Goal: Transaction & Acquisition: Purchase product/service

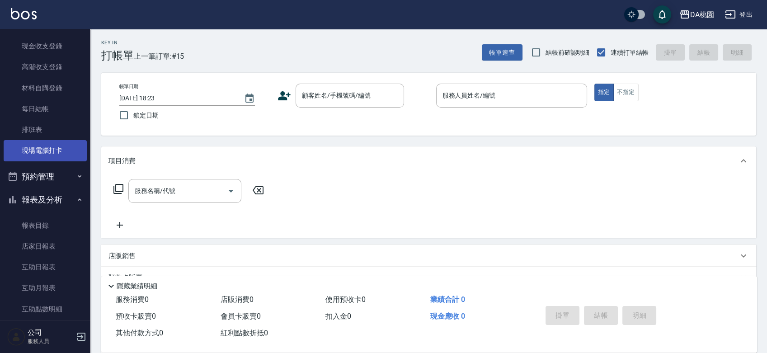
scroll to position [201, 0]
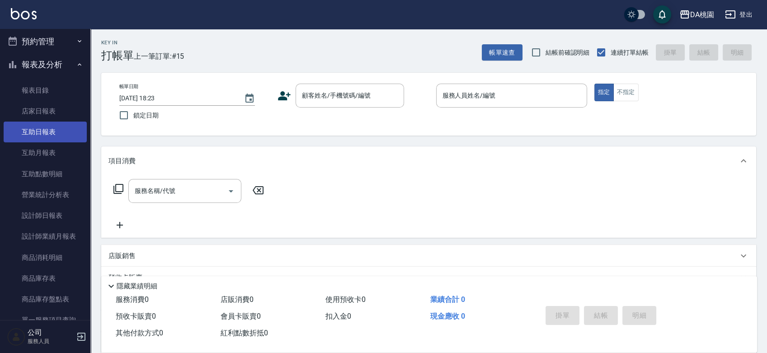
click at [49, 132] on link "互助日報表" at bounding box center [45, 132] width 83 height 21
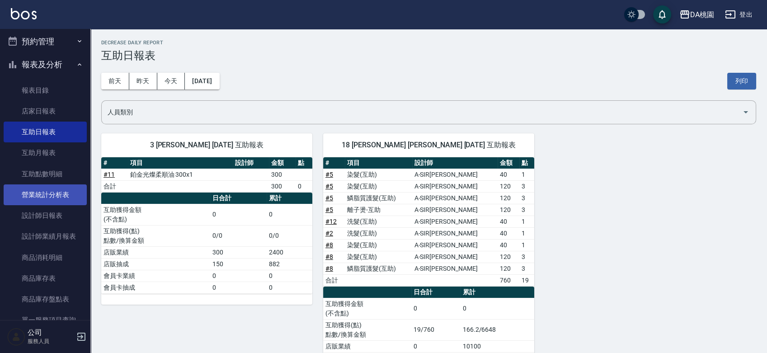
scroll to position [407, 0]
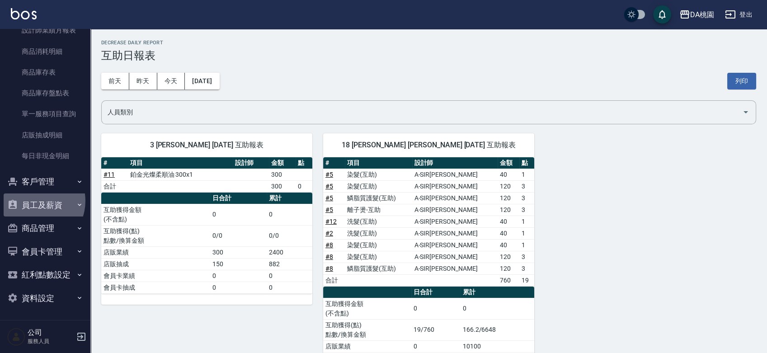
click at [33, 201] on button "員工及薪資" at bounding box center [45, 205] width 83 height 24
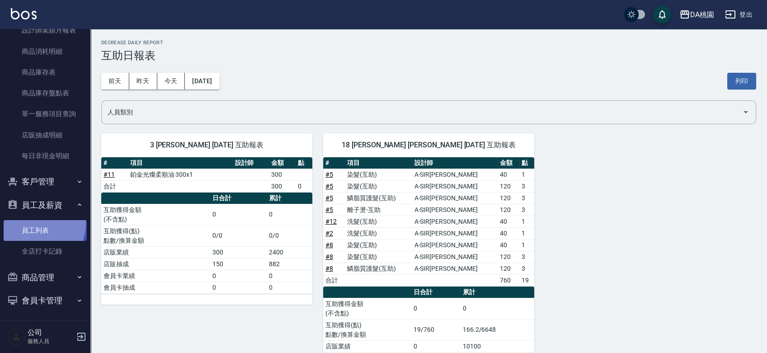
click at [31, 223] on link "員工列表" at bounding box center [45, 230] width 83 height 21
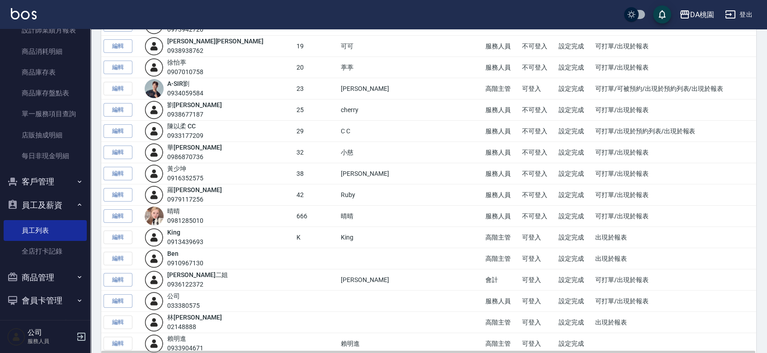
scroll to position [286, 0]
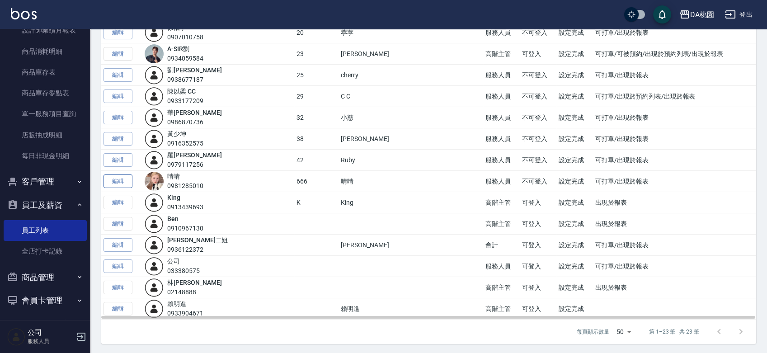
click at [123, 181] on link "編輯" at bounding box center [117, 181] width 29 height 14
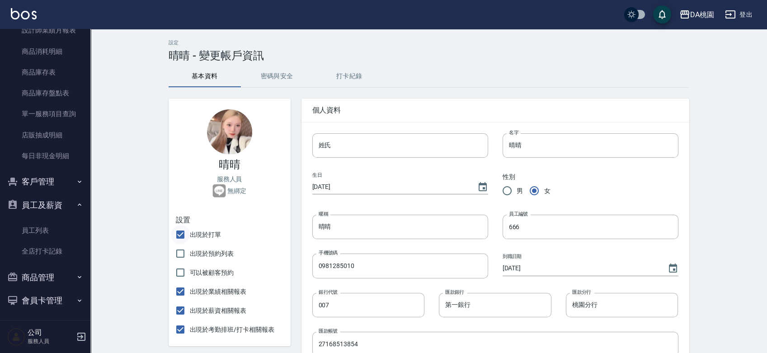
click at [178, 238] on input "出現於打單" at bounding box center [180, 234] width 19 height 19
checkbox input "false"
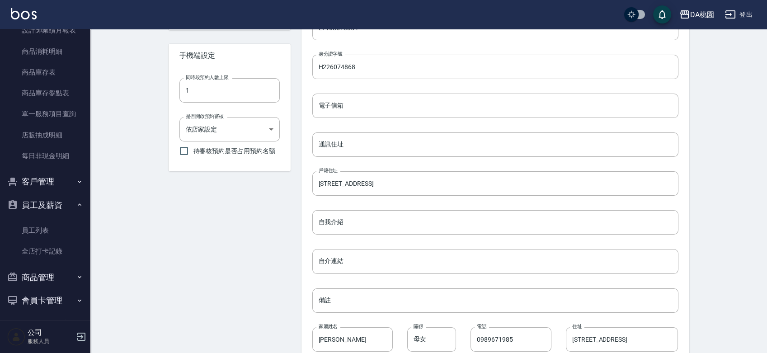
scroll to position [367, 0]
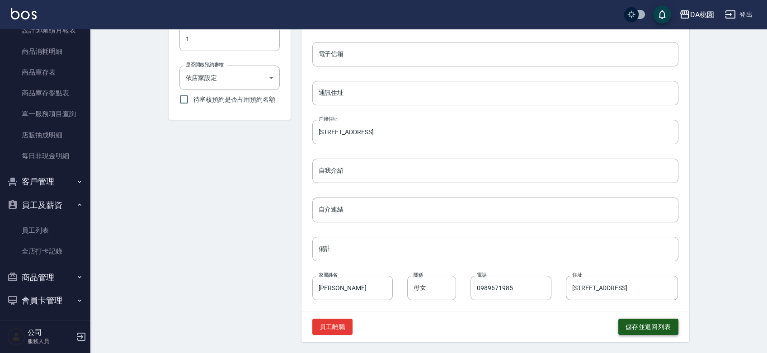
click at [631, 325] on button "儲存並返回列表" at bounding box center [648, 327] width 60 height 17
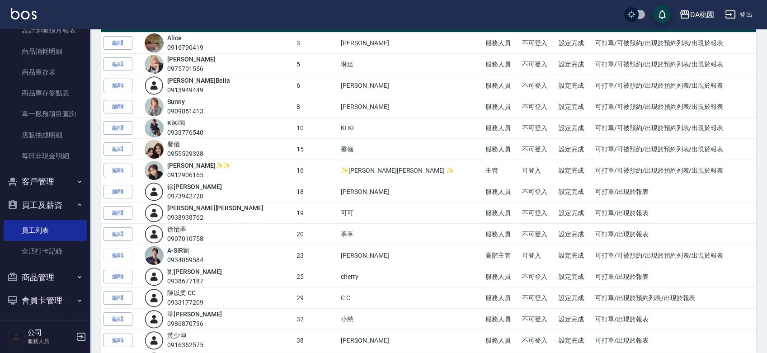
scroll to position [201, 0]
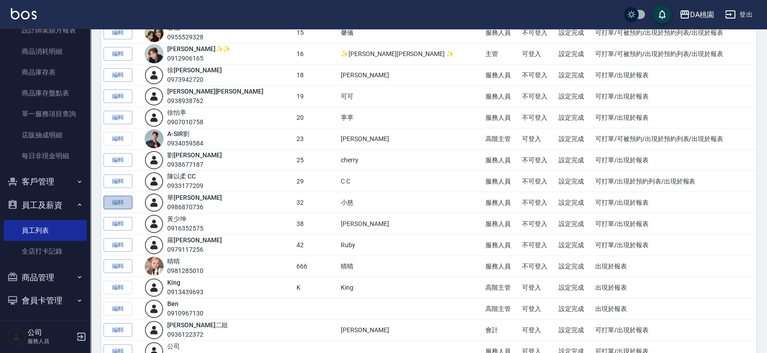
click at [119, 202] on link "編輯" at bounding box center [117, 203] width 29 height 14
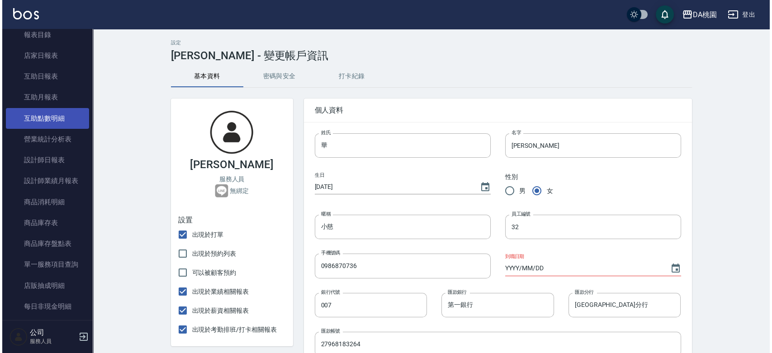
scroll to position [206, 0]
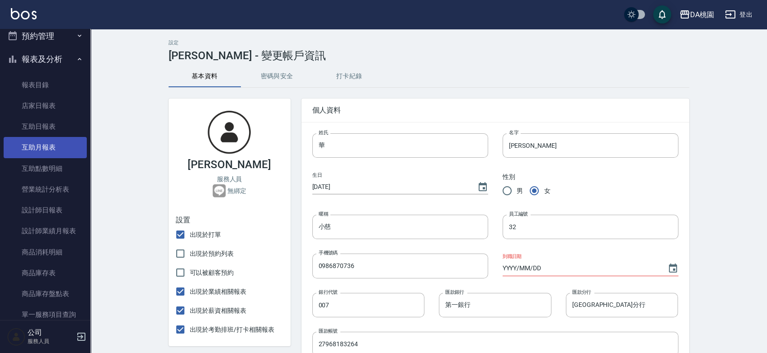
click at [45, 148] on link "互助月報表" at bounding box center [45, 147] width 83 height 21
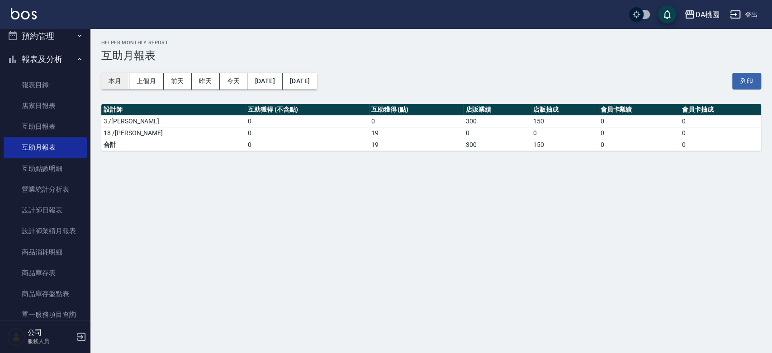
click at [120, 80] on button "本月" at bounding box center [115, 81] width 28 height 17
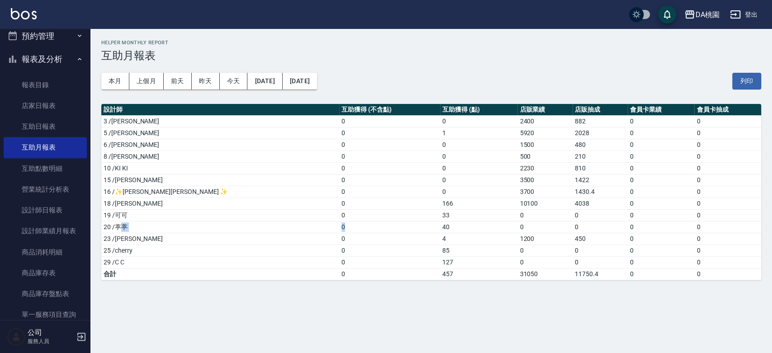
drag, startPoint x: 118, startPoint y: 225, endPoint x: 318, endPoint y: 230, distance: 199.8
click at [318, 230] on tr "20 /葶葶 0 40 0 0 0 0" at bounding box center [430, 227] width 659 height 12
drag, startPoint x: 372, startPoint y: 260, endPoint x: 386, endPoint y: 260, distance: 14.5
click at [440, 260] on td "127" at bounding box center [478, 262] width 77 height 12
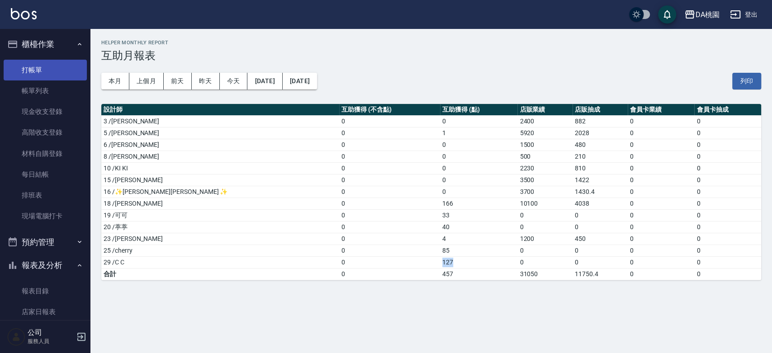
click at [42, 69] on link "打帳單" at bounding box center [45, 70] width 83 height 21
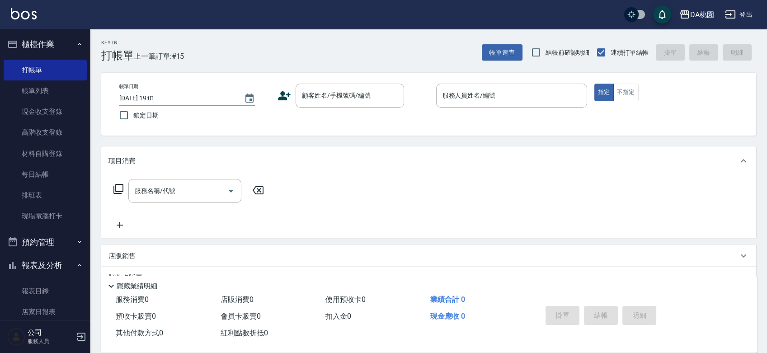
drag, startPoint x: 416, startPoint y: 113, endPoint x: 412, endPoint y: 117, distance: 5.4
click at [416, 114] on div "帳單日期 2025/09/17 19:01 鎖定日期 顧客姓名/手機號碼/編號 顧客姓名/手機號碼/編號 服務人員姓名/編號 服務人員姓名/編號 指定 不指定" at bounding box center [428, 104] width 633 height 41
click at [332, 90] on input "顧客姓名/手機號碼/編號" at bounding box center [343, 96] width 87 height 16
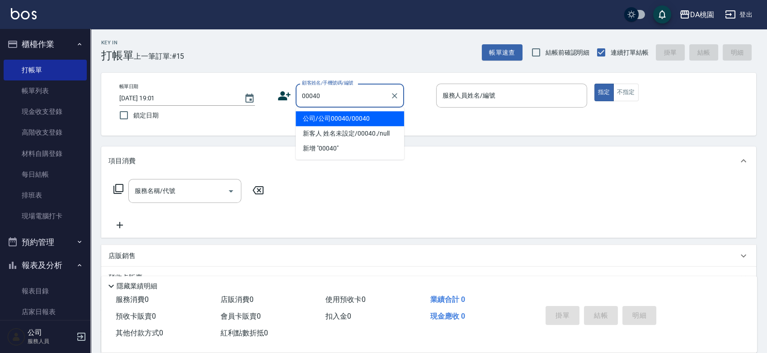
type input "公司/公司00040/00040"
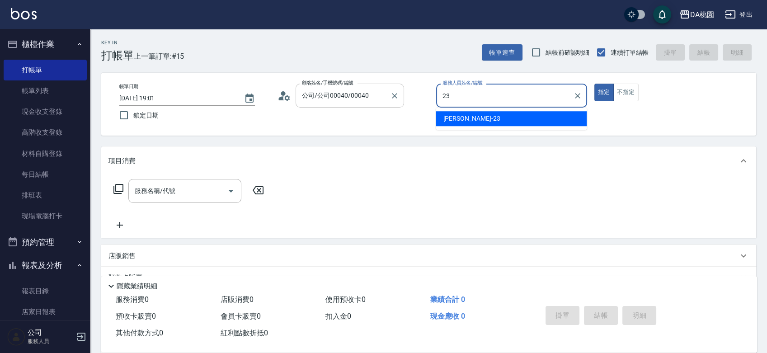
type input "亞瑟 -23"
type button "true"
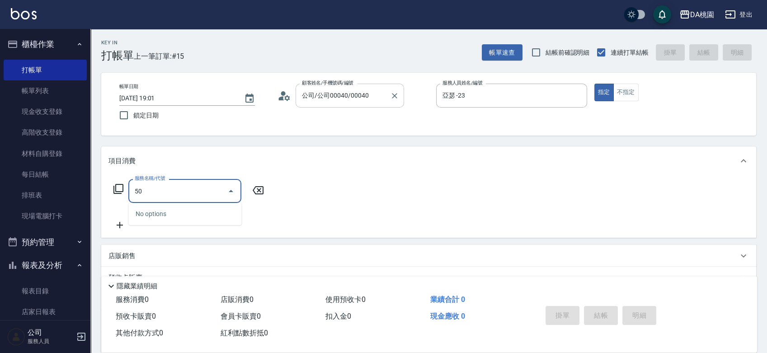
type input "501"
type input "20"
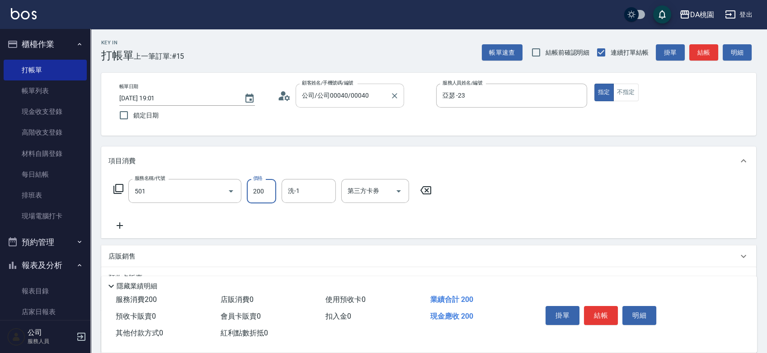
type input "洗髮(互助)(501)"
type input "小妤-18"
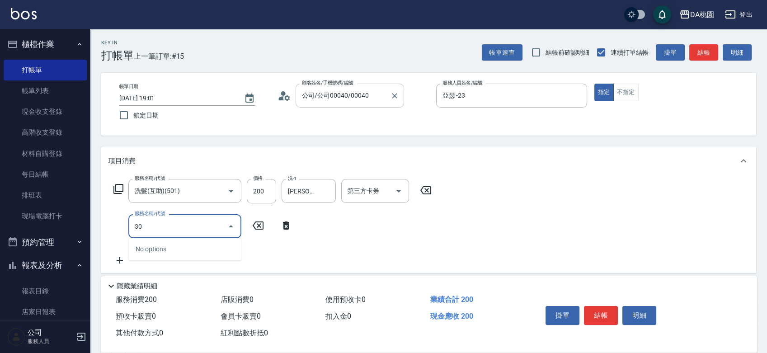
type input "303"
type input "50"
type input "A級剪髮(303)"
type input "4"
type input "20"
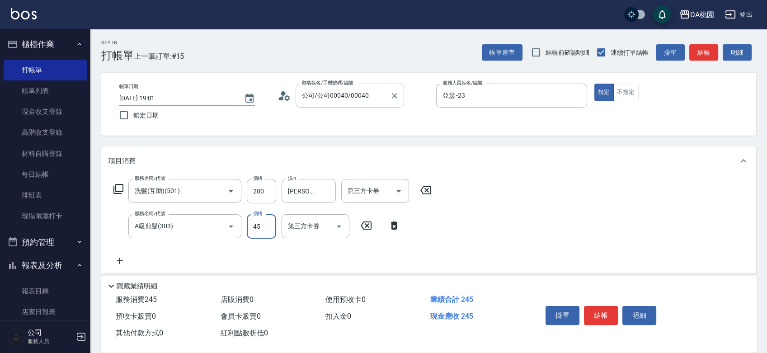
type input "450"
type input "60"
type input "450"
type input "303"
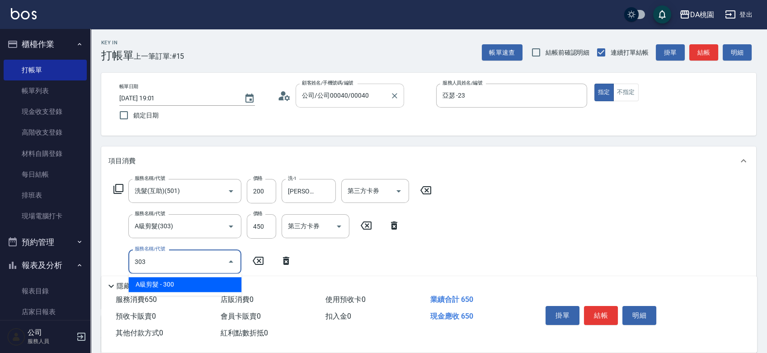
type input "90"
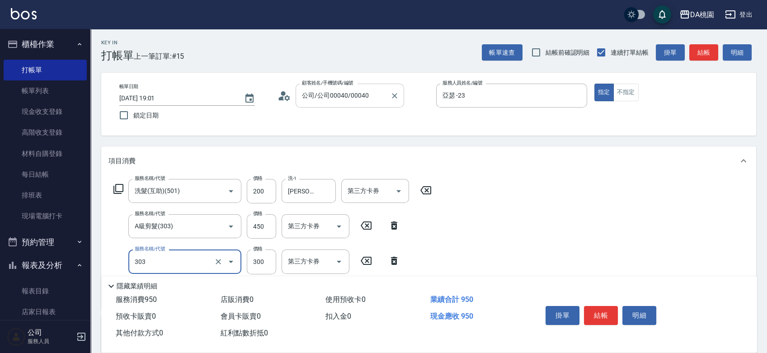
type input "A級剪髮(303)"
type input "4"
type input "60"
type input "400"
type input "100"
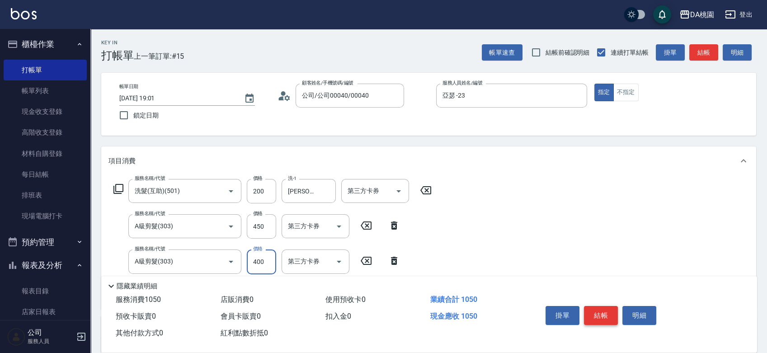
type input "400"
click at [608, 311] on button "結帳" at bounding box center [601, 315] width 34 height 19
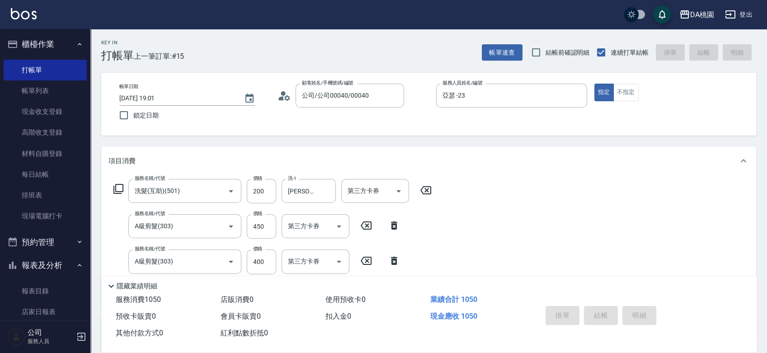
type input "2025/09/17 19:19"
type input "0"
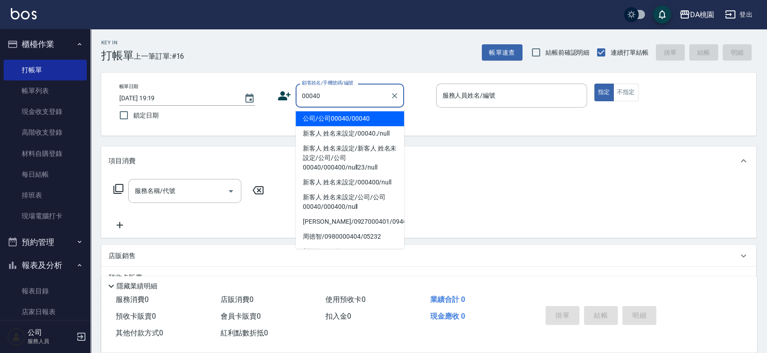
type input "公司/公司00040/00040"
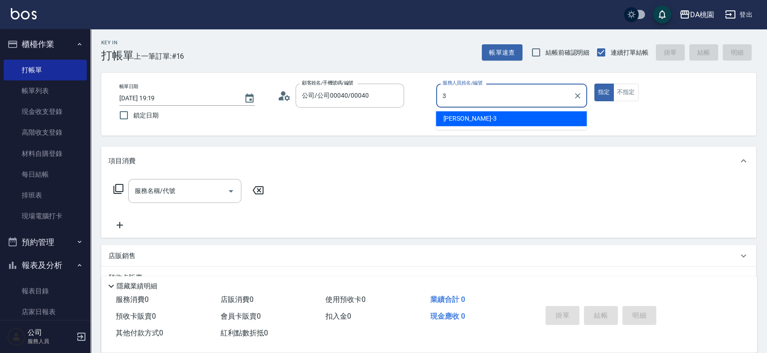
type input "愛莉絲-3"
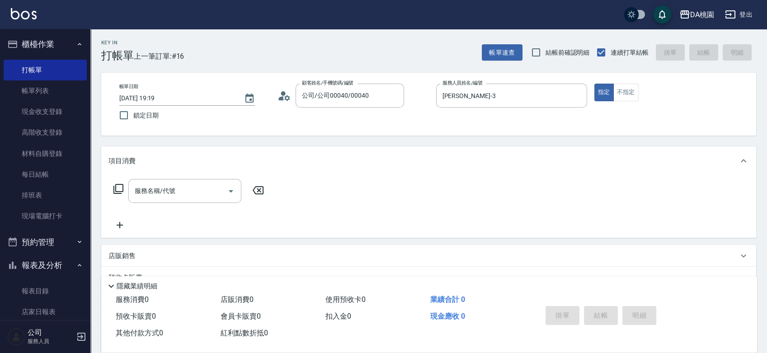
click at [119, 188] on icon at bounding box center [118, 188] width 11 height 11
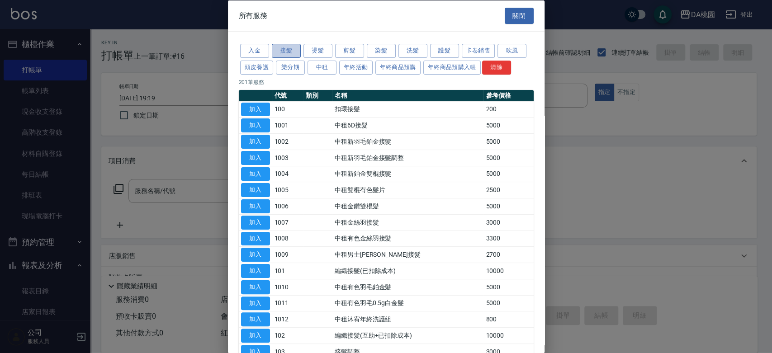
click at [286, 48] on button "接髮" at bounding box center [286, 51] width 29 height 14
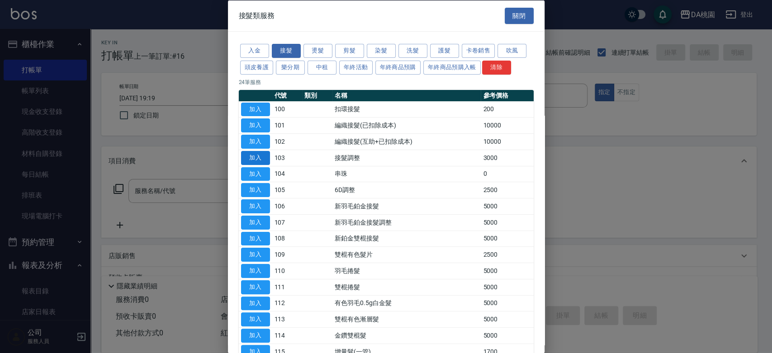
click at [257, 157] on button "加入" at bounding box center [255, 158] width 29 height 14
type input "接髮調整(103)"
type input "300"
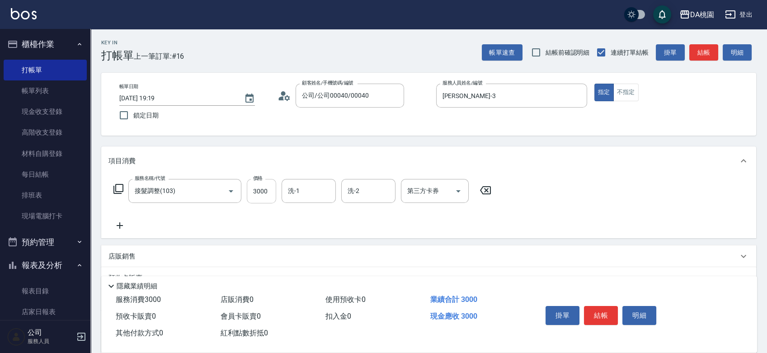
click at [264, 185] on input "3000" at bounding box center [261, 191] width 29 height 24
type input "1"
type input "0"
type input "100"
type input "10"
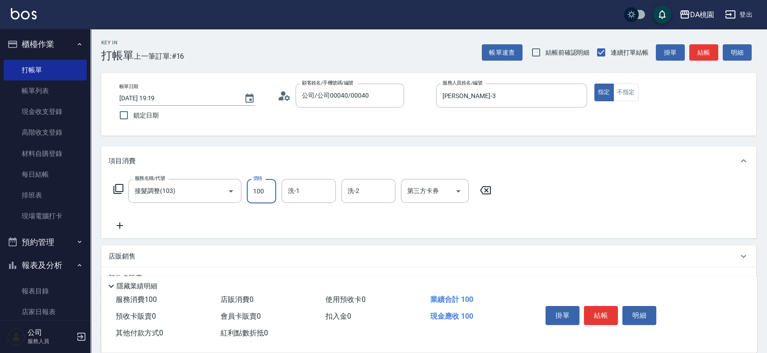
type input "1000"
type input "100"
type input "1000"
click at [117, 188] on icon at bounding box center [118, 188] width 11 height 11
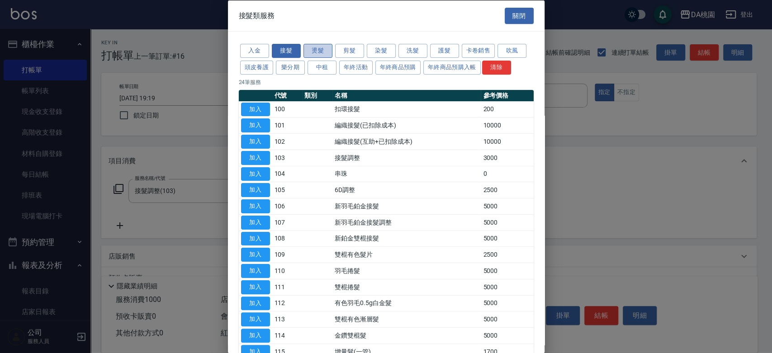
click at [318, 50] on button "燙髮" at bounding box center [317, 51] width 29 height 14
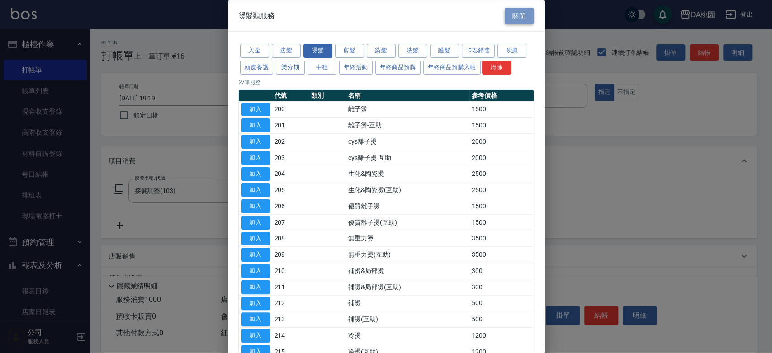
drag, startPoint x: 511, startPoint y: 16, endPoint x: 428, endPoint y: 65, distance: 96.8
click at [510, 16] on button "關閉" at bounding box center [518, 15] width 29 height 17
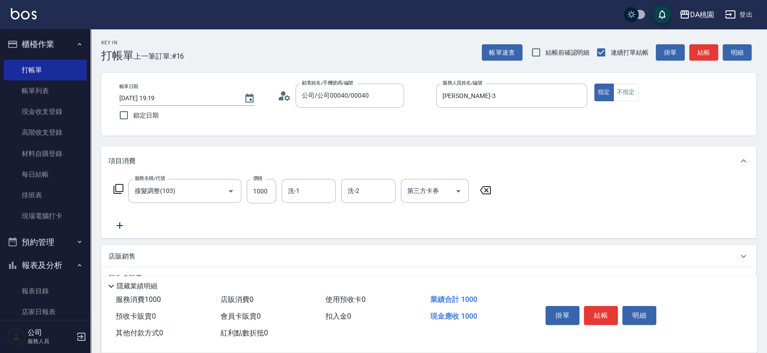
click at [119, 222] on icon at bounding box center [119, 225] width 23 height 11
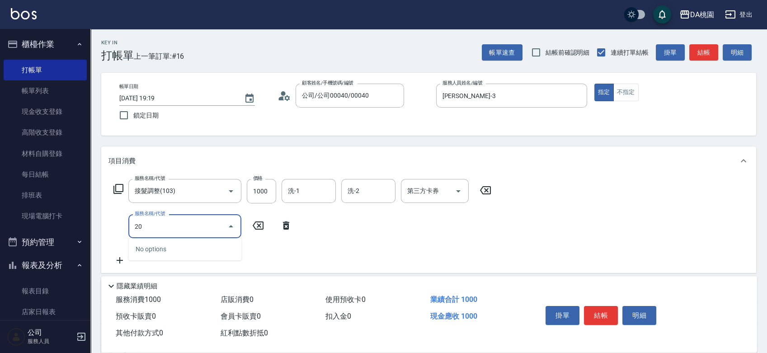
type input "201"
type input "250"
type input "離子燙-互助(201)"
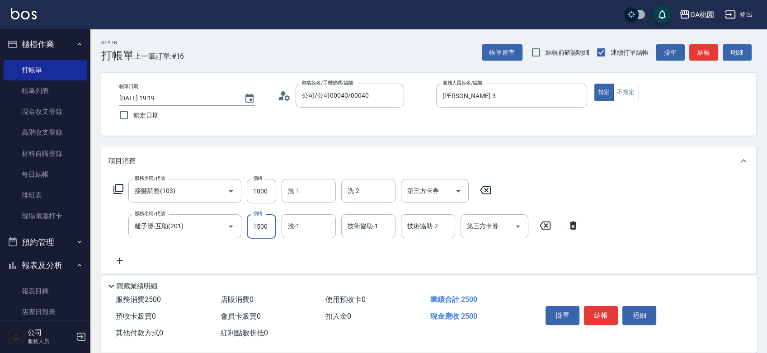
type input "2"
type input "100"
type input "250"
type input "120"
type input "2500"
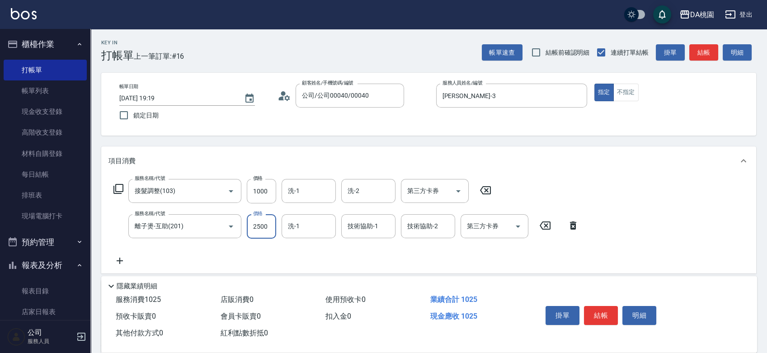
type input "350"
type input "2500"
type input "小妤-18"
click at [598, 314] on button "結帳" at bounding box center [601, 315] width 34 height 19
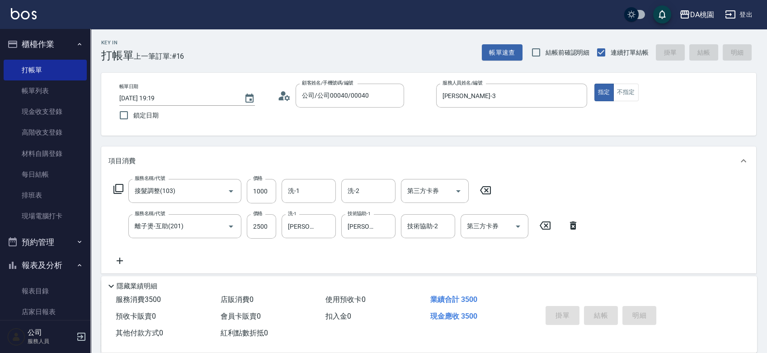
type input "2025/09/17 19:21"
type input "0"
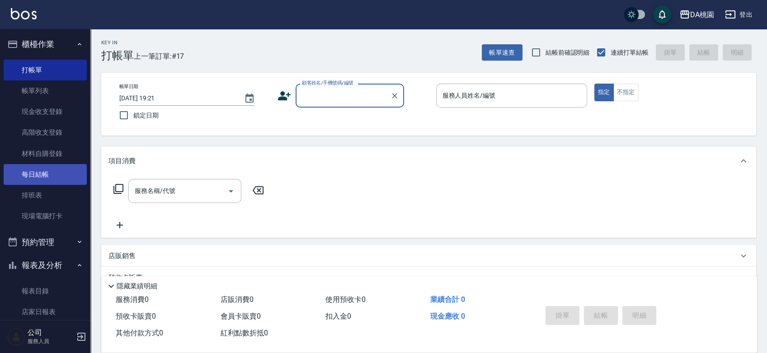
click at [49, 174] on link "每日結帳" at bounding box center [45, 174] width 83 height 21
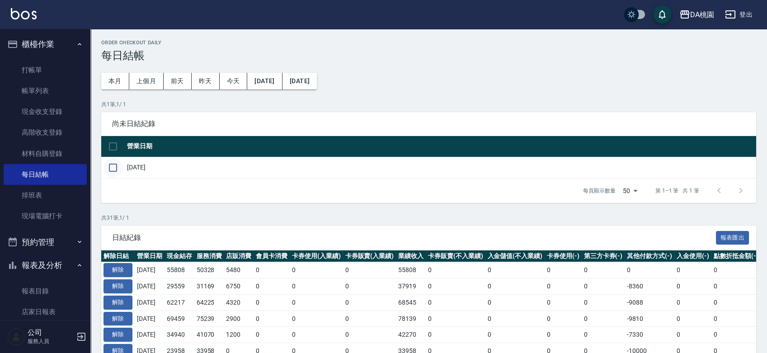
click at [120, 167] on input "checkbox" at bounding box center [112, 167] width 19 height 19
checkbox input "true"
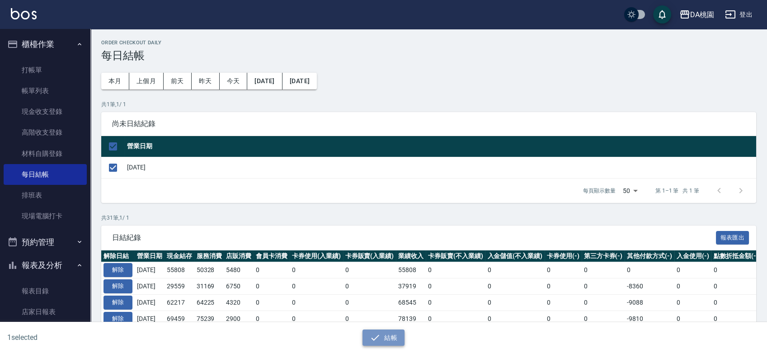
click at [387, 339] on button "結帳" at bounding box center [383, 337] width 42 height 17
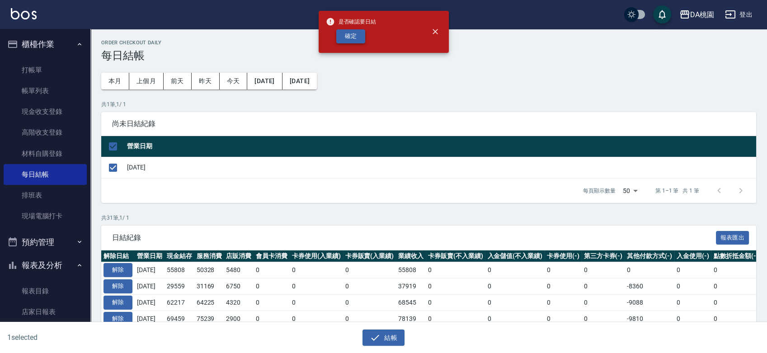
click at [343, 32] on button "確定" at bounding box center [350, 36] width 29 height 14
checkbox input "false"
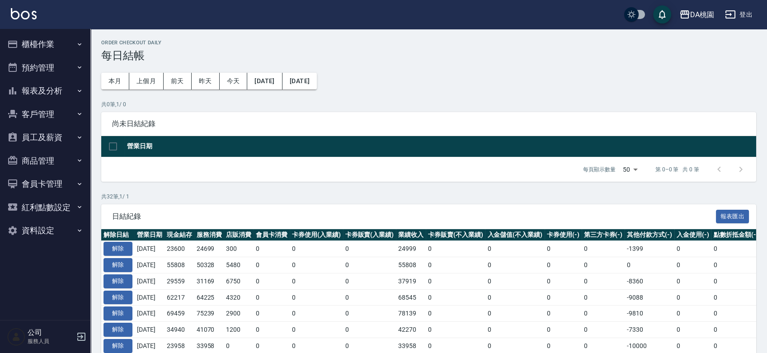
click at [57, 89] on button "報表及分析" at bounding box center [45, 91] width 83 height 24
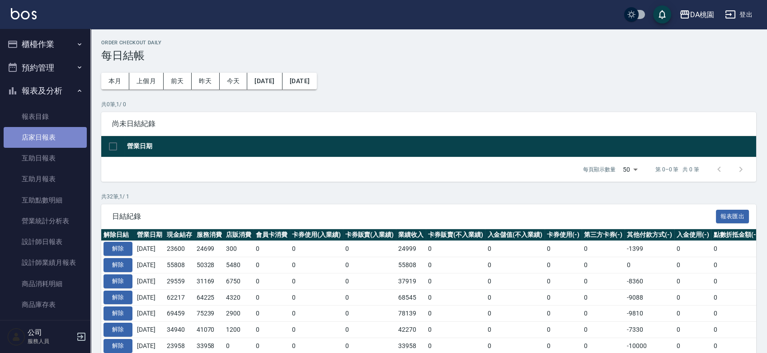
click at [55, 136] on link "店家日報表" at bounding box center [45, 137] width 83 height 21
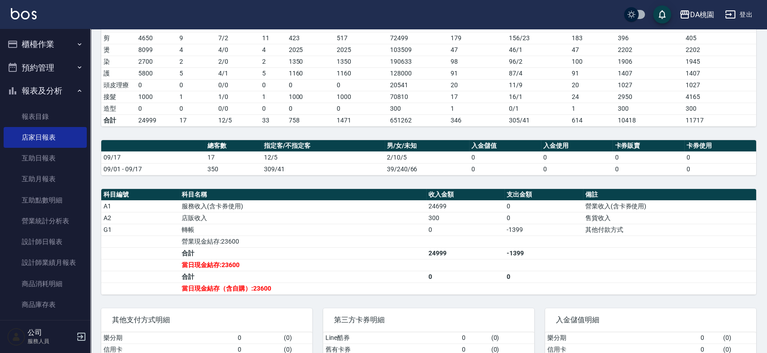
scroll to position [151, 0]
